Goal: Submit feedback/report problem

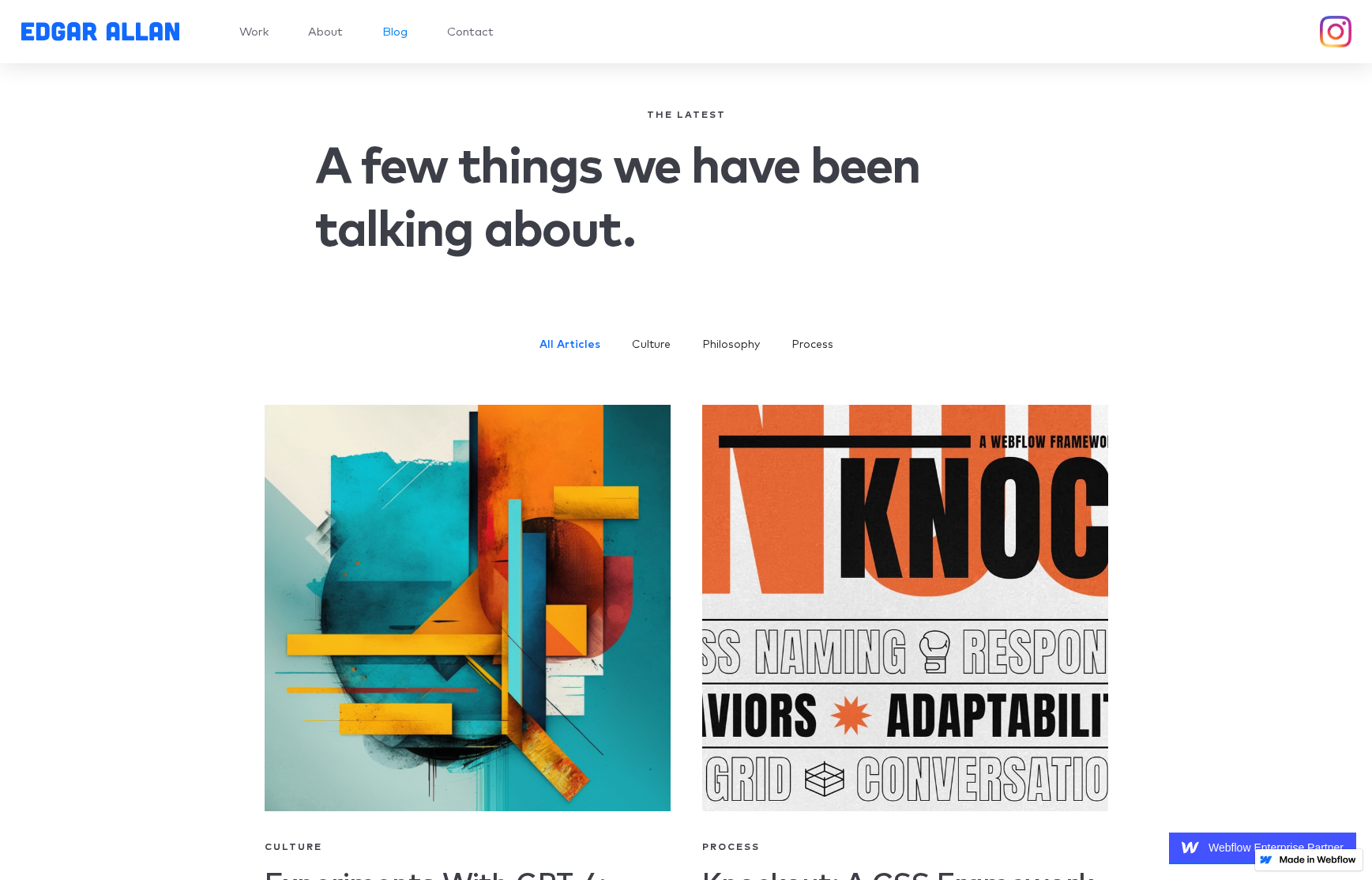
click at [134, 26] on img "home" at bounding box center [100, 32] width 158 height 19
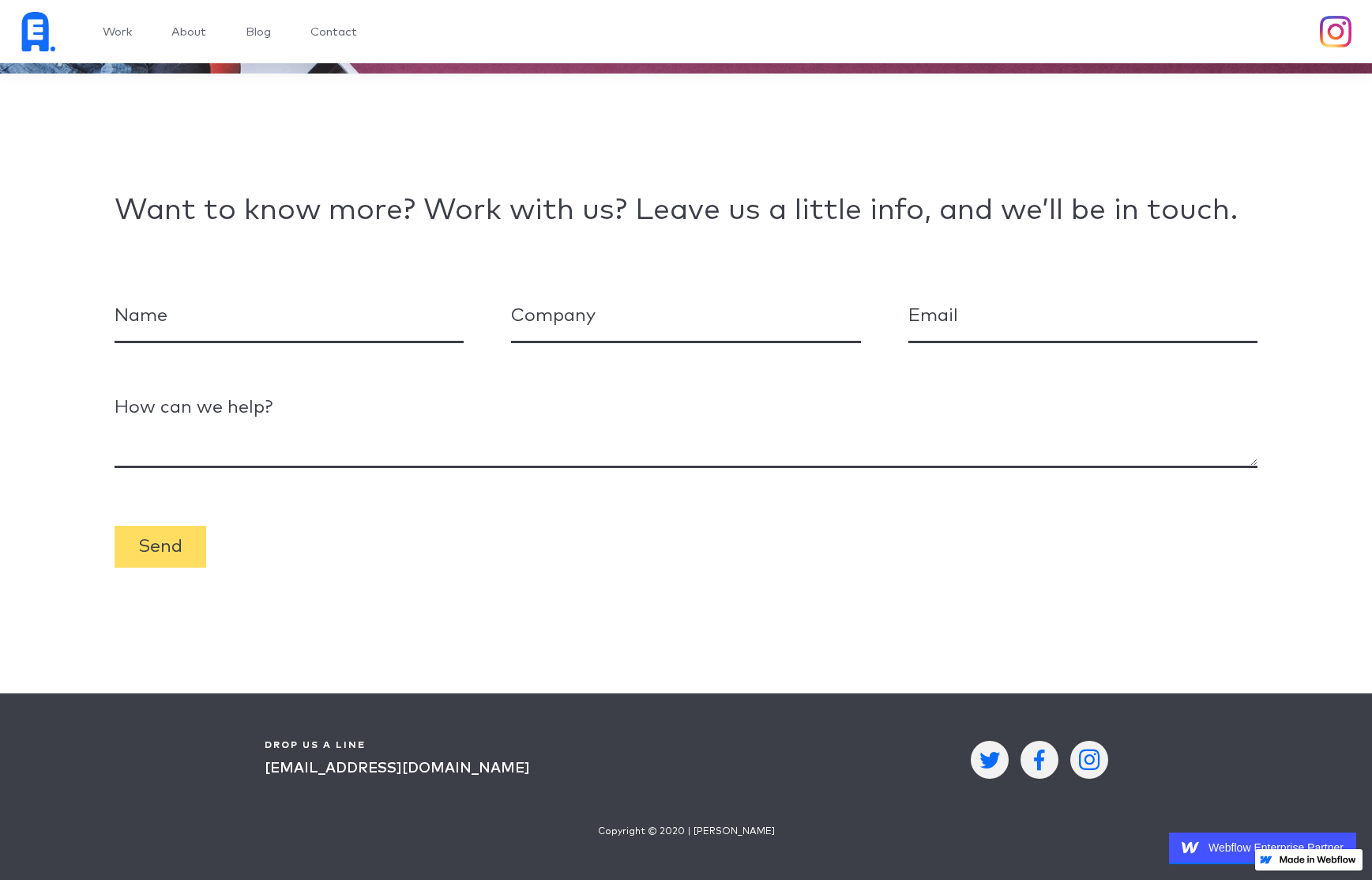
scroll to position [7834, 0]
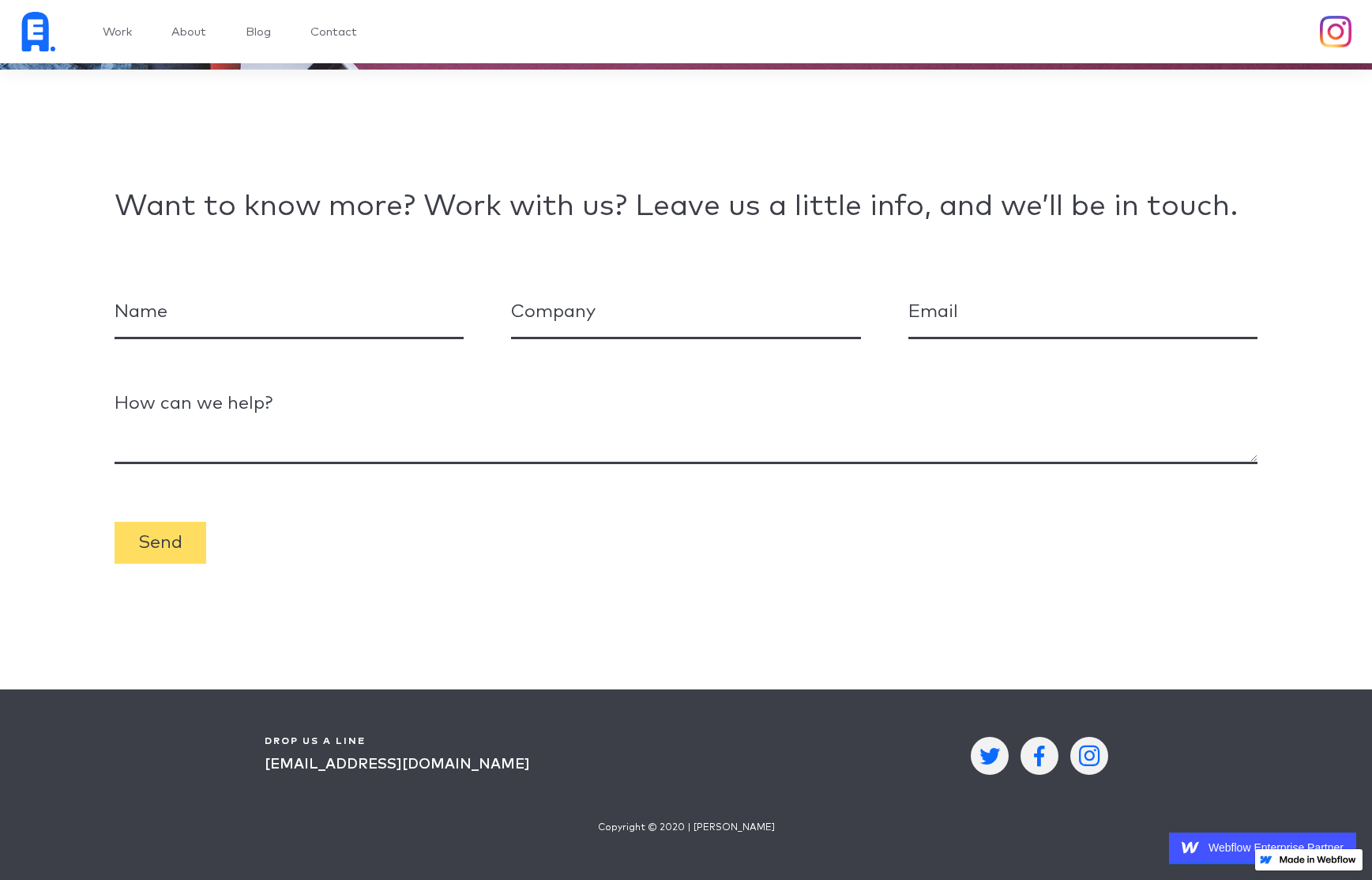
click at [645, 372] on form "Send" at bounding box center [687, 425] width 1144 height 277
click at [379, 507] on form "Send" at bounding box center [687, 425] width 1144 height 277
click at [162, 305] on input "Email Form" at bounding box center [289, 313] width 350 height 53
